Goal: Information Seeking & Learning: Learn about a topic

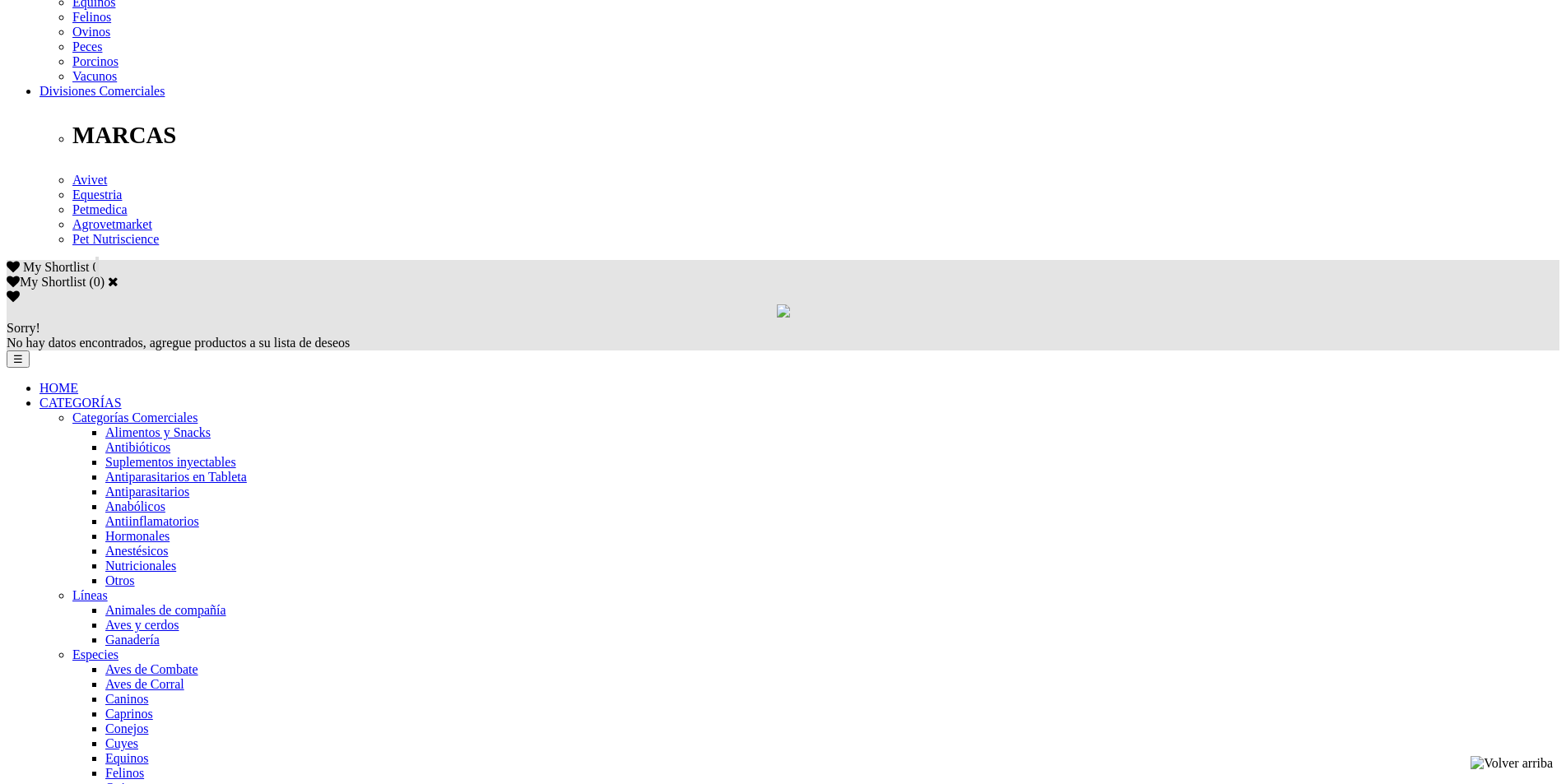
scroll to position [822, 0]
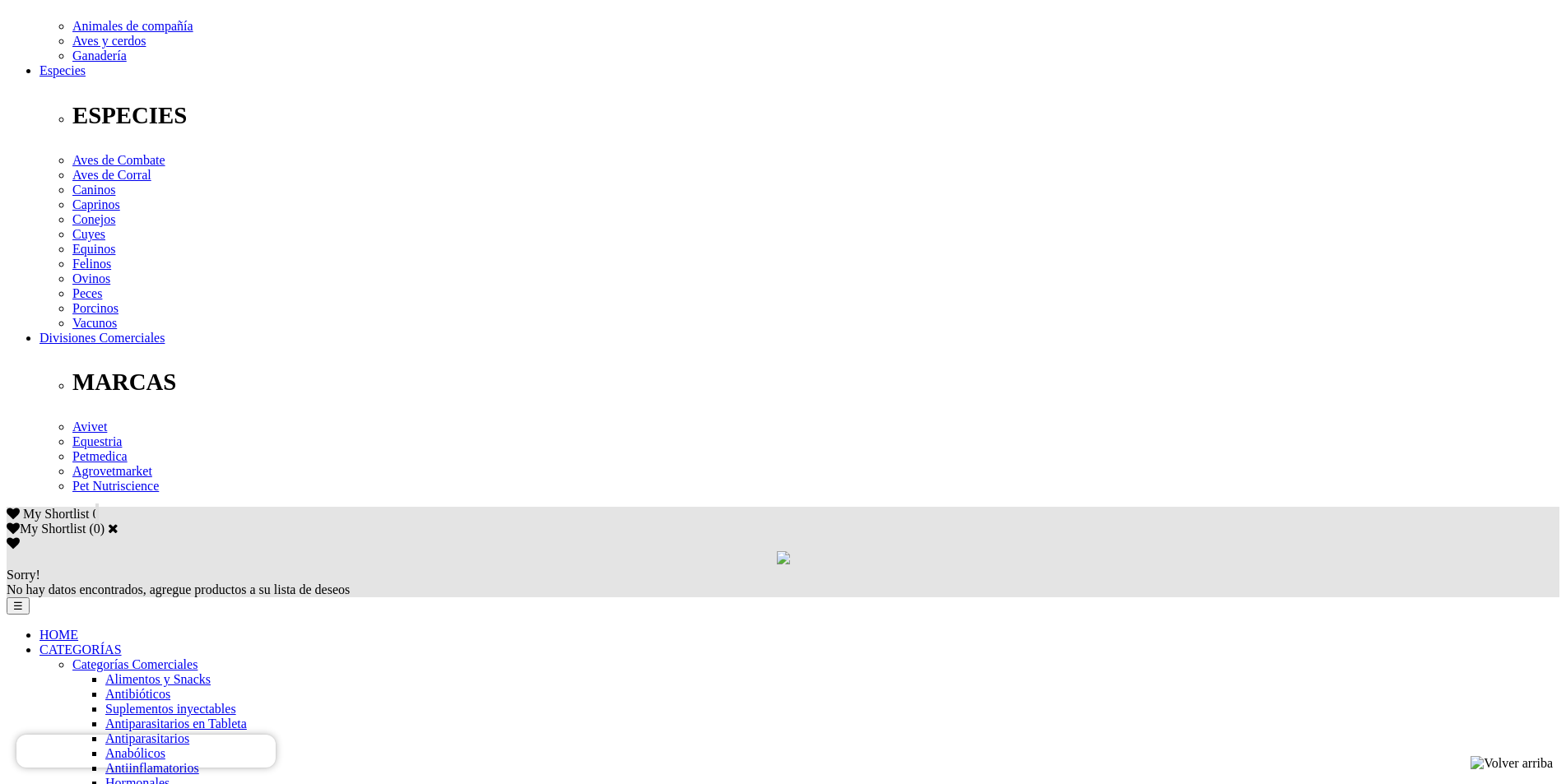
scroll to position [575, 0]
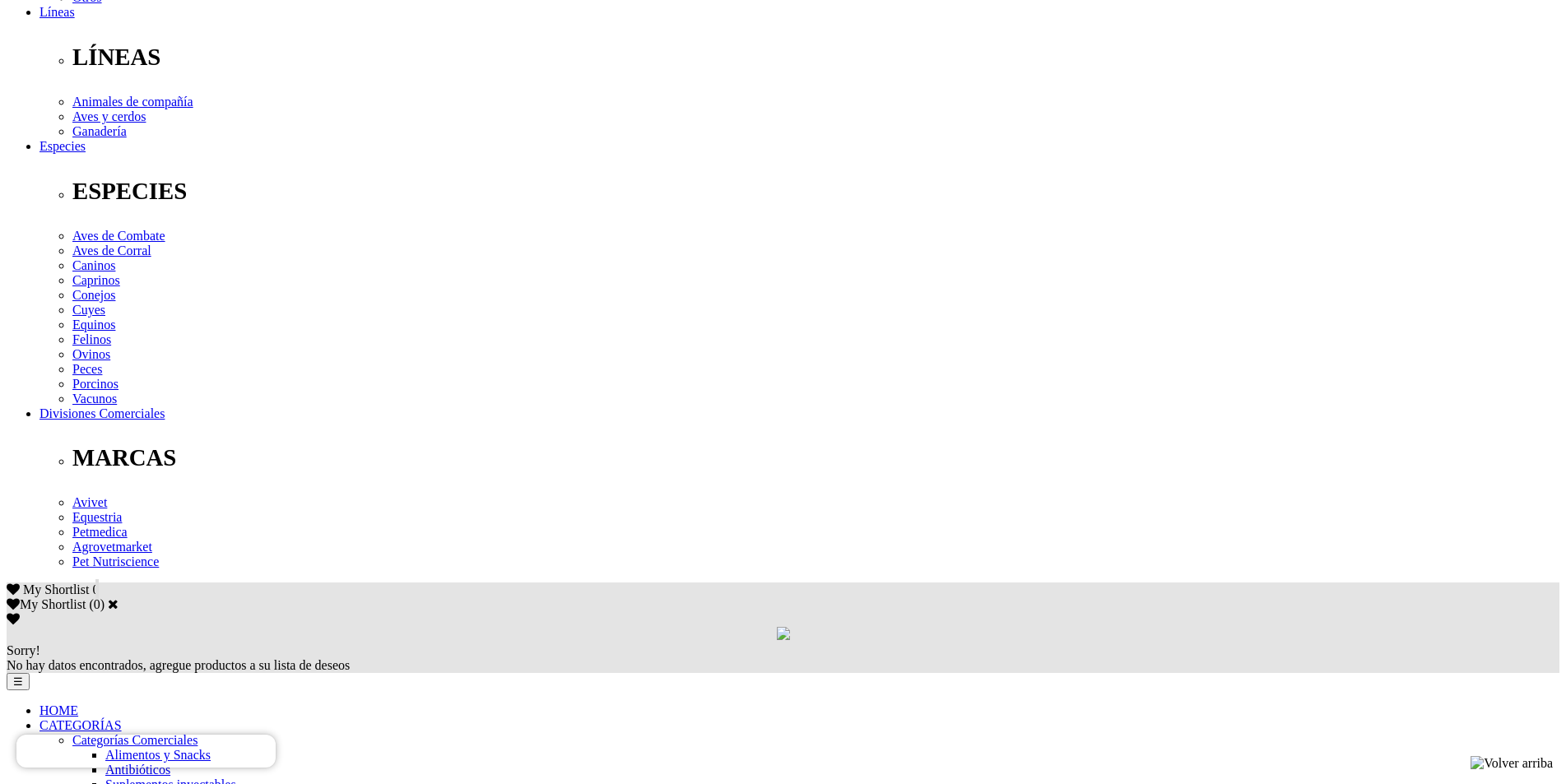
scroll to position [412, 0]
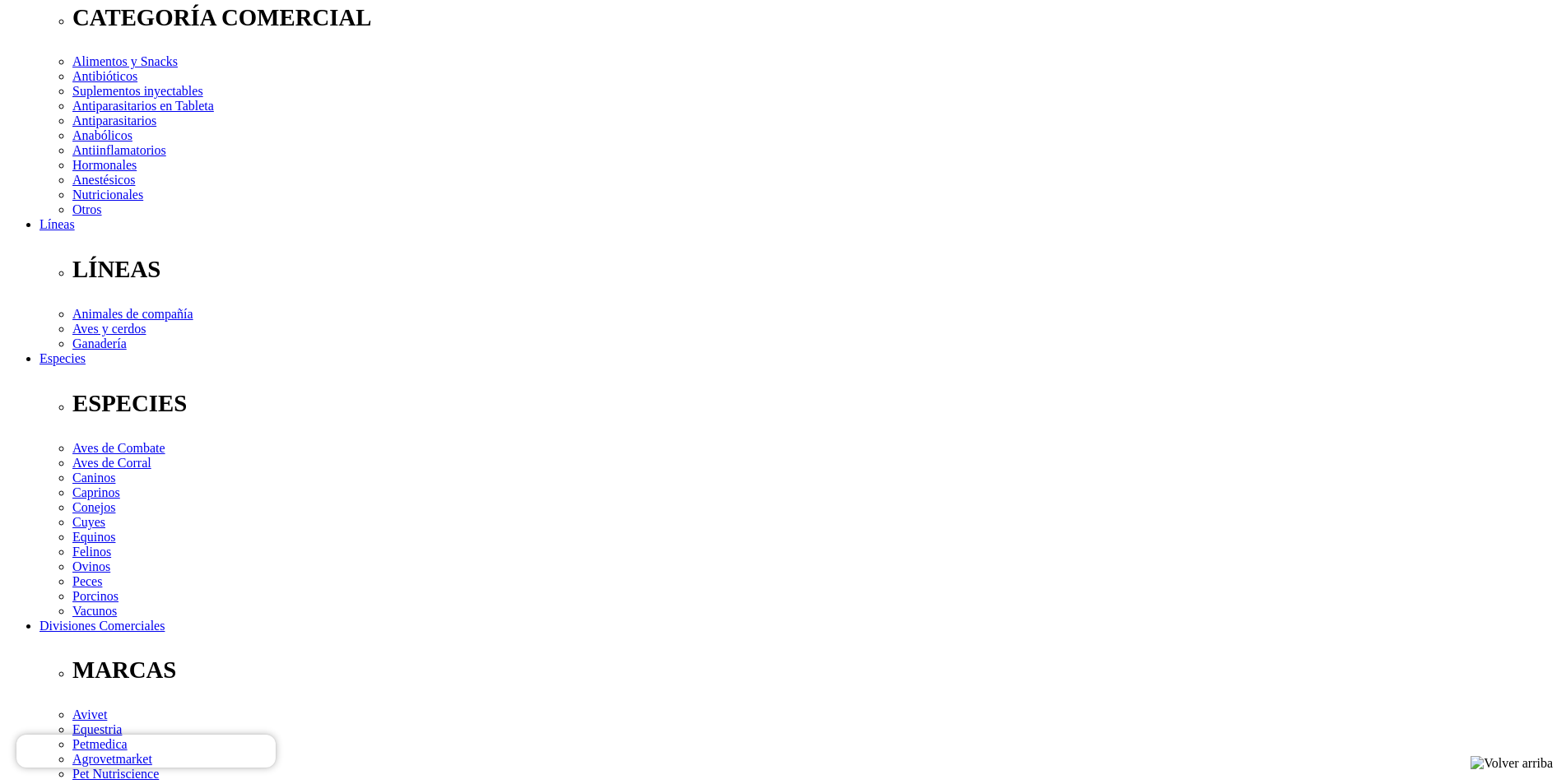
scroll to position [247, 0]
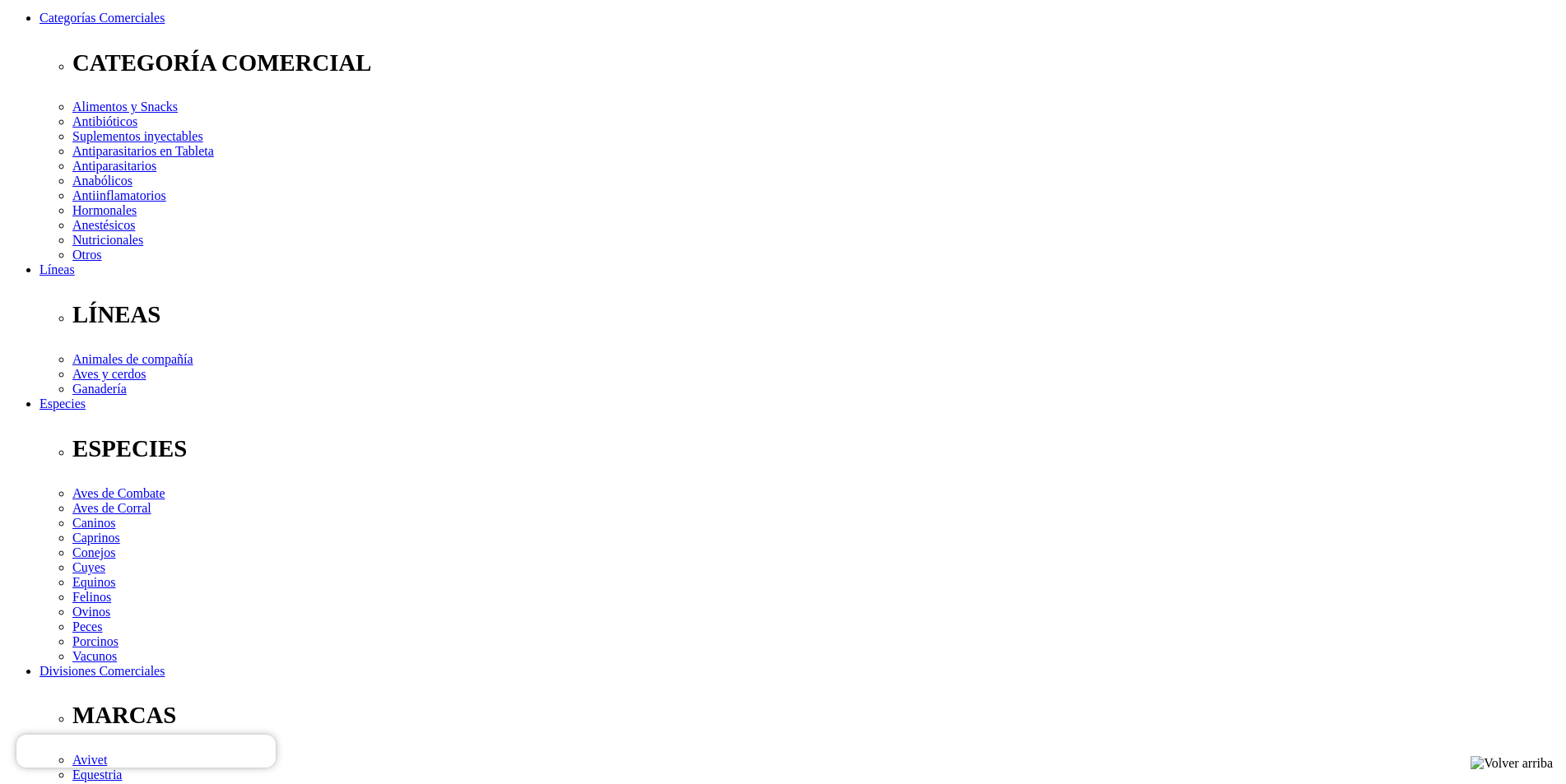
scroll to position [82, 0]
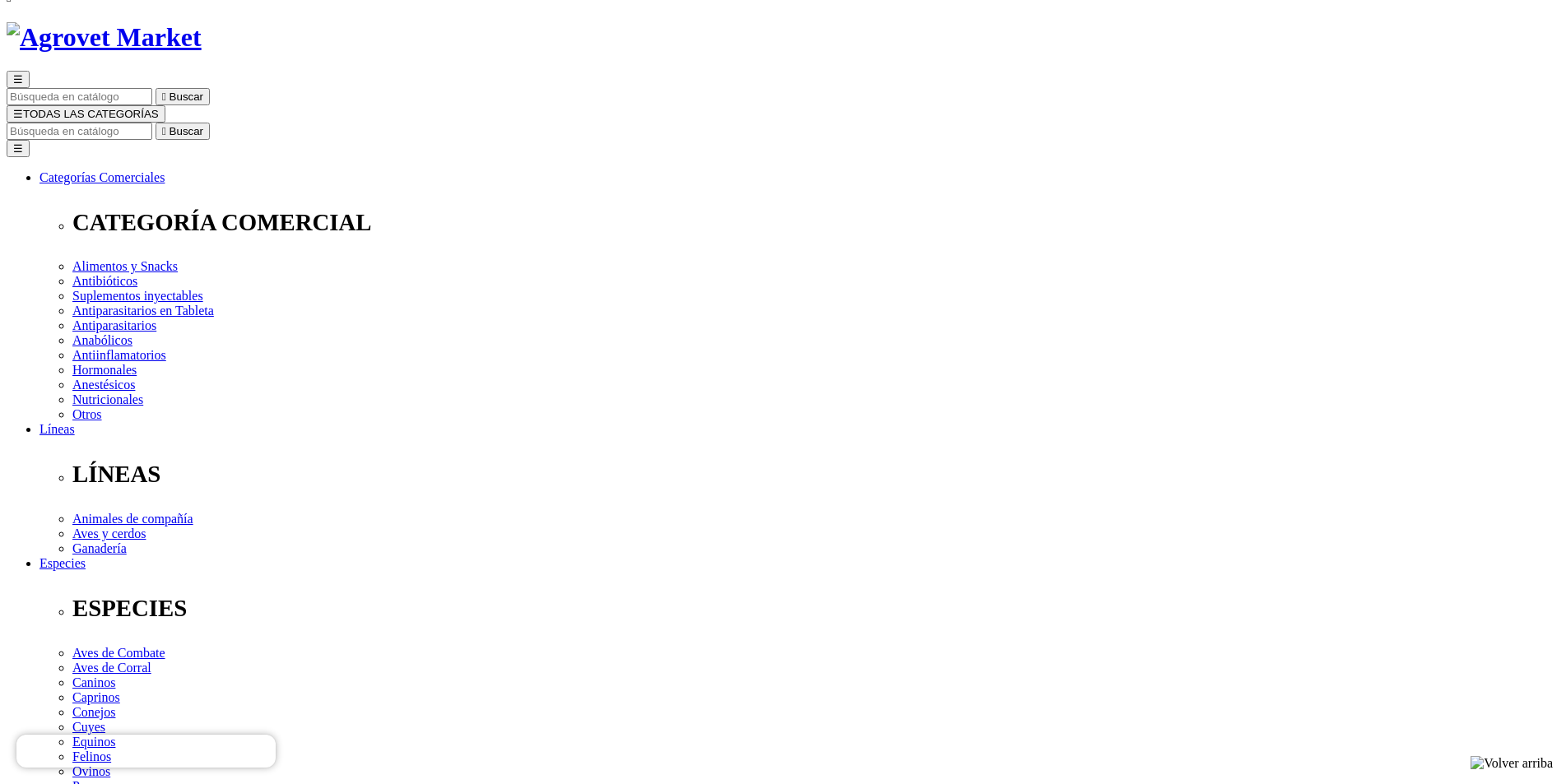
drag, startPoint x: 149, startPoint y: 376, endPoint x: 185, endPoint y: 360, distance: 39.4
